Goal: Communication & Community: Answer question/provide support

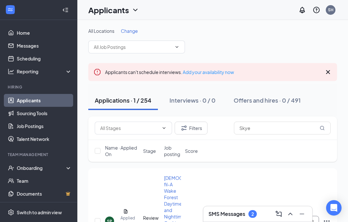
click at [63, 13] on icon "Collapse" at bounding box center [65, 10] width 6 height 6
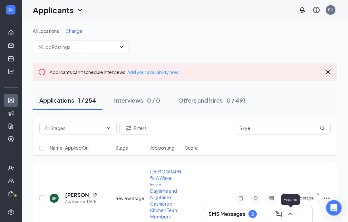
click at [290, 219] on button at bounding box center [290, 214] width 10 height 10
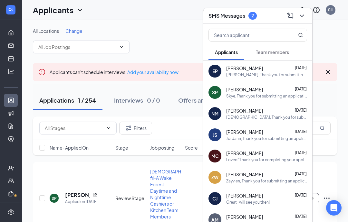
click at [264, 49] on span "Team members" at bounding box center [272, 52] width 33 height 6
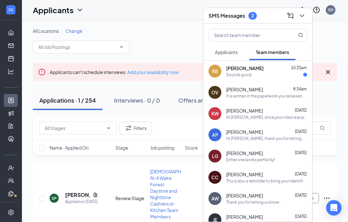
click at [239, 56] on button "Applicants" at bounding box center [226, 52] width 36 height 16
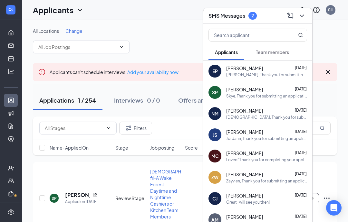
click at [285, 46] on button "Team members" at bounding box center [272, 52] width 46 height 16
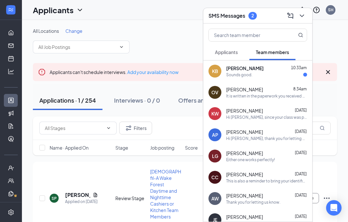
click at [268, 72] on div "Sounds good." at bounding box center [266, 74] width 81 height 5
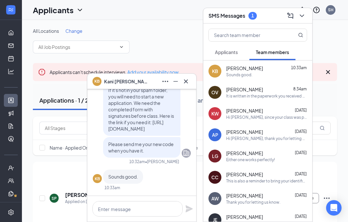
click at [188, 82] on icon "Cross" at bounding box center [186, 82] width 8 height 8
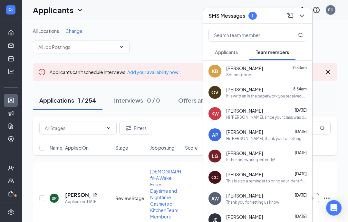
click at [233, 50] on span "Applicants" at bounding box center [226, 52] width 23 height 6
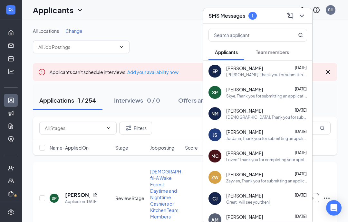
click at [299, 15] on icon "ChevronDown" at bounding box center [302, 16] width 8 height 8
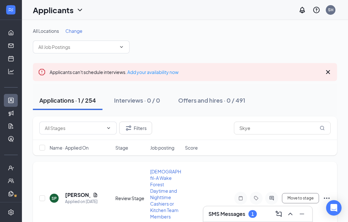
click at [273, 192] on div at bounding box center [271, 198] width 13 height 13
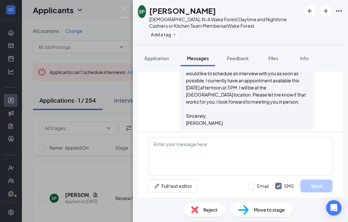
scroll to position [328, 0]
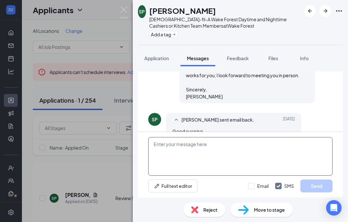
click at [239, 165] on textarea at bounding box center [240, 156] width 184 height 39
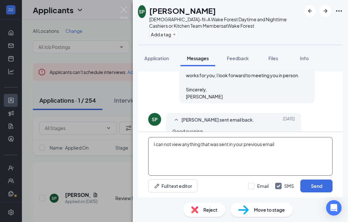
type textarea "I can not view anything that was sent in your previous email"
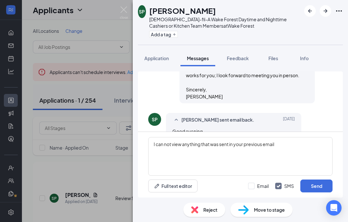
click at [237, 184] on div "Full text editor Email SMS Send" at bounding box center [240, 186] width 184 height 13
click at [251, 186] on input "Email" at bounding box center [258, 186] width 21 height 6
checkbox input "true"
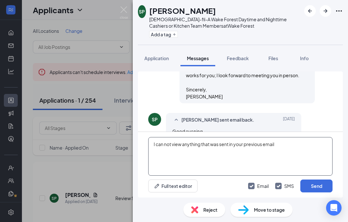
click at [153, 144] on textarea "I can not view anything that was sent in your previous email" at bounding box center [240, 156] width 184 height 39
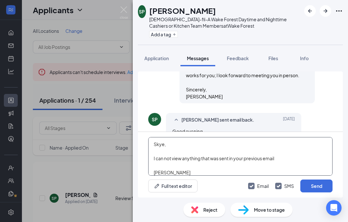
click at [278, 158] on textarea "Skye, I can not view anything that was sent in your previous email [PERSON_NAME]" at bounding box center [240, 156] width 184 height 39
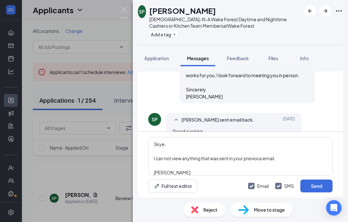
click at [335, 118] on div "Applicant System Update (2) Workstream sent automated email to [PERSON_NAME]. […" at bounding box center [240, 102] width 205 height 60
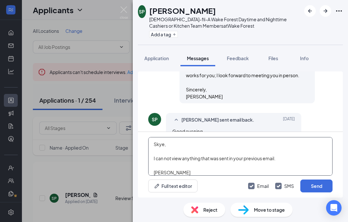
click at [165, 158] on textarea "Skye, I can not view anything that was sent in your previous email. [PERSON_NAM…" at bounding box center [240, 156] width 184 height 39
type textarea "Skye, I cannot view anything that was sent in your previous email. [PERSON_NAME]"
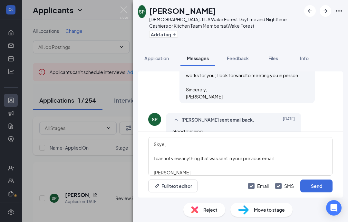
click at [228, 181] on div "Full text editor Email SMS Send" at bounding box center [240, 186] width 184 height 13
click at [312, 184] on button "Send" at bounding box center [316, 186] width 32 height 13
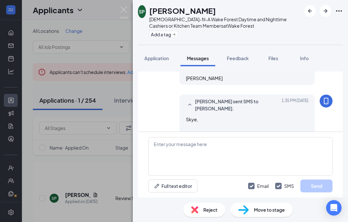
scroll to position [469, 0]
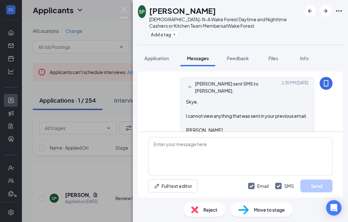
click at [110, 83] on div "SP [PERSON_NAME] [DEMOGRAPHIC_DATA]-fil-A Wake Forest Daytime and Nighttime Cas…" at bounding box center [174, 111] width 348 height 222
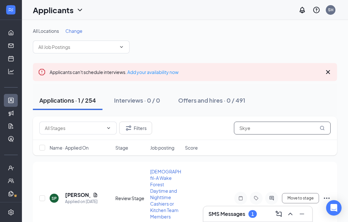
click at [286, 132] on input "Skye" at bounding box center [282, 128] width 97 height 13
type input "S"
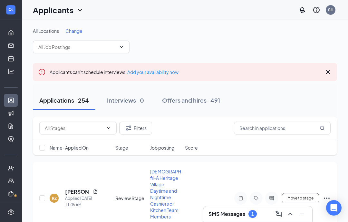
click at [183, 119] on div "Filters" at bounding box center [185, 129] width 304 height 24
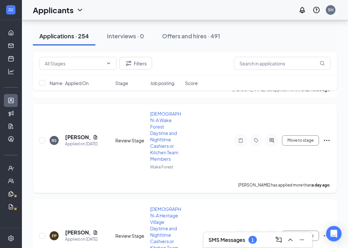
scroll to position [535, 0]
click at [74, 222] on h5 "[PERSON_NAME]" at bounding box center [77, 232] width 25 height 7
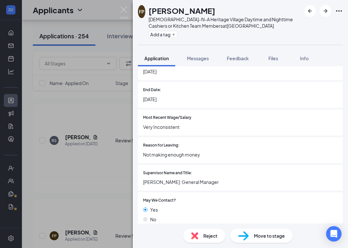
scroll to position [651, 0]
click at [111, 163] on div "FP [PERSON_NAME] [DEMOGRAPHIC_DATA]-fil-A Heritage Village Daytime and Nighttim…" at bounding box center [174, 124] width 348 height 248
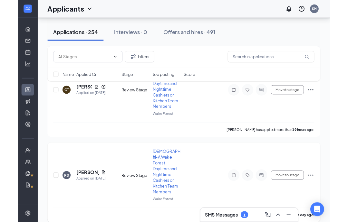
scroll to position [505, 0]
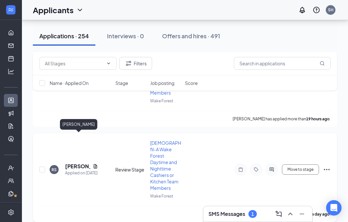
click at [66, 163] on h5 "[PERSON_NAME]" at bounding box center [77, 166] width 25 height 7
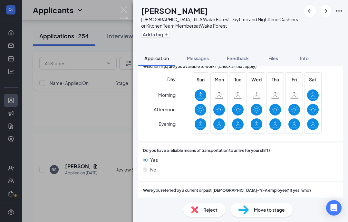
scroll to position [737, 0]
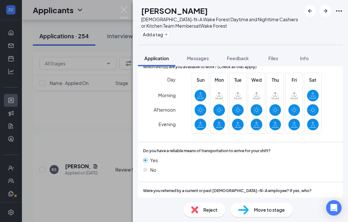
click at [115, 138] on div "RS [PERSON_NAME] [DEMOGRAPHIC_DATA]-fil-A Wake Forest Daytime and Nighttime Cas…" at bounding box center [174, 111] width 348 height 222
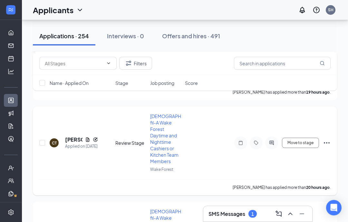
scroll to position [437, 0]
click at [81, 136] on h5 "[PERSON_NAME]" at bounding box center [73, 139] width 17 height 7
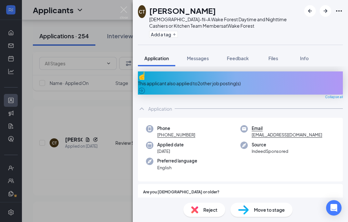
click at [223, 83] on div "This applicant also applied to 2 other job posting(s)" at bounding box center [240, 83] width 205 height 23
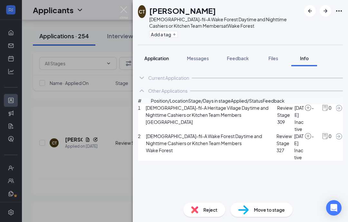
click at [168, 61] on div "Application" at bounding box center [156, 58] width 24 height 6
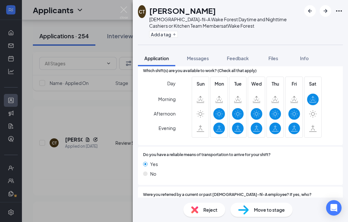
scroll to position [619, 0]
click at [91, 128] on div "CT [PERSON_NAME][DEMOGRAPHIC_DATA]-fil-A Wake Forest Daytime and Nighttime Cash…" at bounding box center [174, 111] width 348 height 222
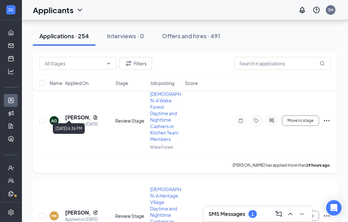
scroll to position [262, 0]
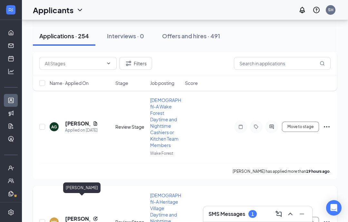
click at [75, 216] on h5 "[PERSON_NAME]" at bounding box center [77, 219] width 25 height 7
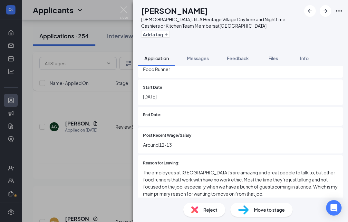
scroll to position [442, 0]
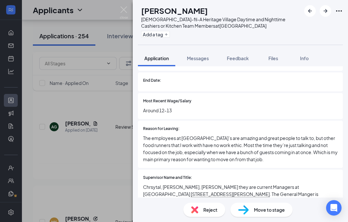
click at [117, 150] on div "MK [PERSON_NAME] [DEMOGRAPHIC_DATA]-fil-A Heritage Village Daytime and Nighttim…" at bounding box center [174, 111] width 348 height 222
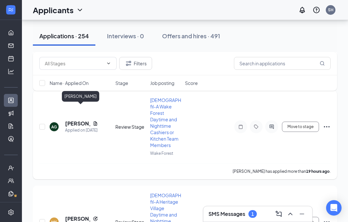
click at [71, 120] on h5 "[PERSON_NAME]" at bounding box center [77, 123] width 25 height 7
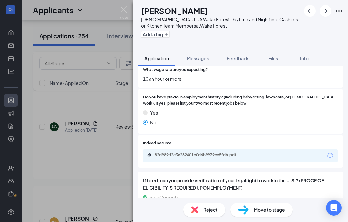
scroll to position [225, 0]
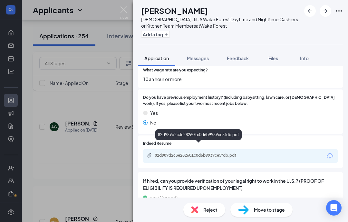
click at [213, 153] on div "82d989d2c3e282601c0d6b9939ce5fdb.pdf" at bounding box center [200, 155] width 90 height 5
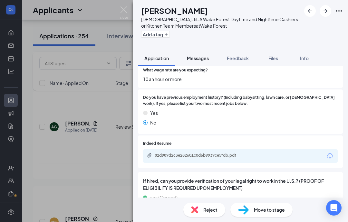
click at [205, 63] on button "Messages" at bounding box center [197, 58] width 35 height 16
click at [206, 56] on span "Messages" at bounding box center [198, 58] width 22 height 6
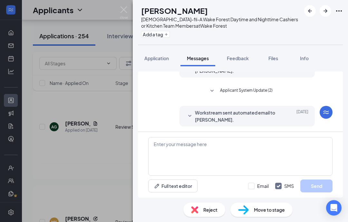
scroll to position [117, 0]
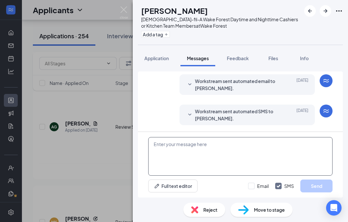
click at [200, 153] on textarea at bounding box center [240, 156] width 184 height 39
paste textarea "Thank you for submitting an application for a position here at [DEMOGRAPHIC_DAT…"
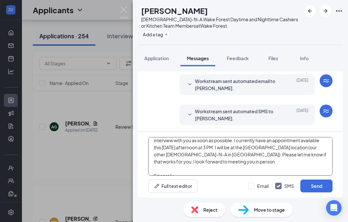
scroll to position [21, 0]
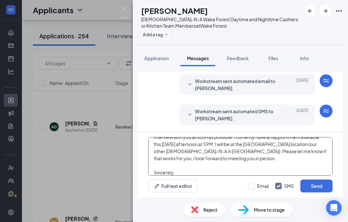
click at [311, 144] on textarea "Thank you for submitting an application for a position here at [DEMOGRAPHIC_DAT…" at bounding box center [240, 156] width 184 height 39
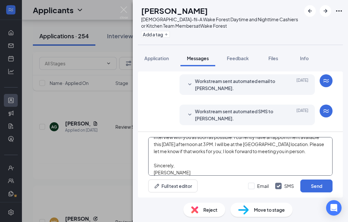
scroll to position [10, 0]
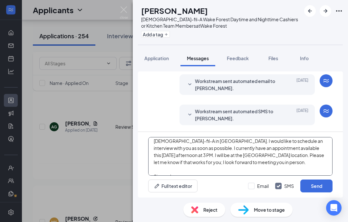
click at [289, 148] on textarea "Thank you for submitting an application for a position here at [DEMOGRAPHIC_DAT…" at bounding box center [240, 156] width 184 height 39
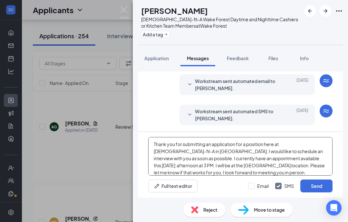
scroll to position [0, 0]
click at [155, 142] on textarea "Thank you for submitting an application for a position here at [DEMOGRAPHIC_DAT…" at bounding box center [240, 156] width 184 height 39
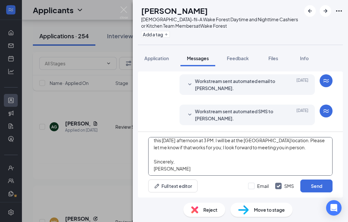
scroll to position [39, 0]
type textarea "[PERSON_NAME], Thank you for submitting an application for a position here at […"
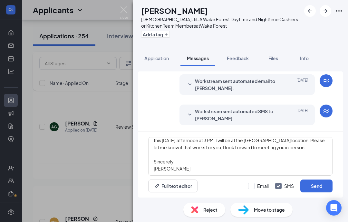
click at [233, 178] on div "[PERSON_NAME], Thank you for submitting an application for a position here at […" at bounding box center [240, 165] width 205 height 66
click at [255, 189] on label "Email" at bounding box center [258, 186] width 21 height 6
click at [255, 189] on input "Email" at bounding box center [258, 186] width 21 height 6
checkbox input "true"
click at [311, 186] on button "Send" at bounding box center [316, 186] width 32 height 13
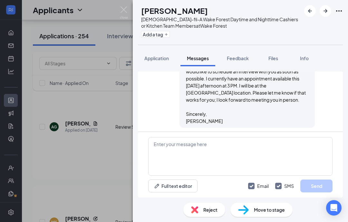
scroll to position [355, 0]
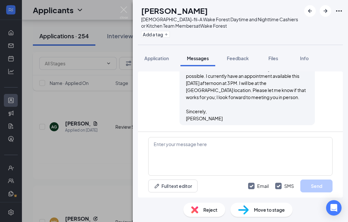
click at [102, 145] on div "AG [PERSON_NAME] [DEMOGRAPHIC_DATA]-fil-A Wake Forest Daytime and Nighttime Cas…" at bounding box center [174, 111] width 348 height 222
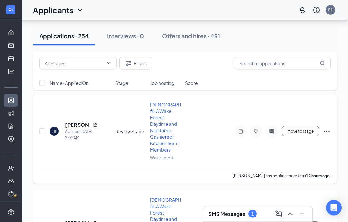
scroll to position [162, 0]
click at [72, 121] on h5 "[PERSON_NAME]" at bounding box center [77, 124] width 25 height 7
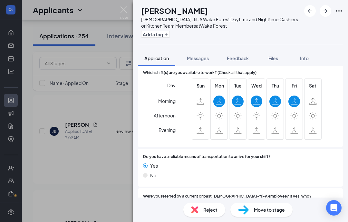
scroll to position [838, 0]
click at [82, 172] on div "[PERSON_NAME] [DEMOGRAPHIC_DATA]-fil-A Wake Forest Daytime and Nighttime Cashie…" at bounding box center [174, 111] width 348 height 222
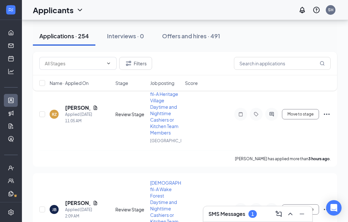
scroll to position [83, 0]
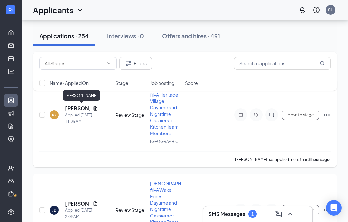
click at [76, 106] on h5 "[PERSON_NAME]" at bounding box center [77, 108] width 25 height 7
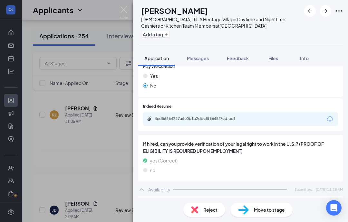
scroll to position [696, 0]
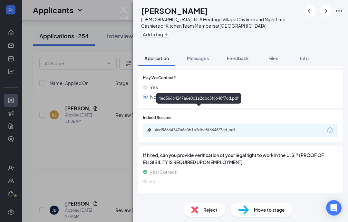
click at [184, 128] on div "4ed56664247a6e0b1a2dbc8f6648f7cd.pdf" at bounding box center [200, 130] width 90 height 5
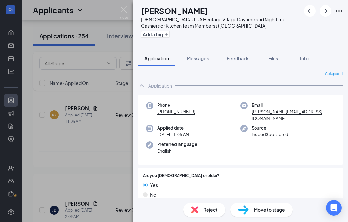
scroll to position [0, 0]
click at [119, 97] on div "RZ [PERSON_NAME] [DEMOGRAPHIC_DATA]-fil-A Heritage Village Daytime and Nighttim…" at bounding box center [174, 111] width 348 height 222
